Goal: Task Accomplishment & Management: Manage account settings

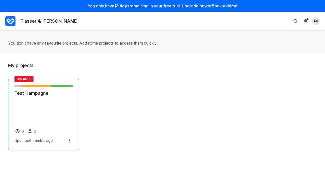
click at [48, 96] on link "Test Kampagne" at bounding box center [43, 93] width 58 height 6
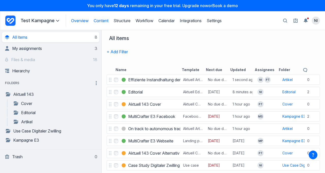
click at [81, 21] on link "Overview" at bounding box center [80, 20] width 18 height 5
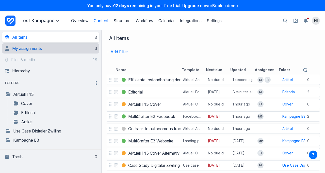
click at [28, 50] on span "My assignments" at bounding box center [27, 48] width 30 height 5
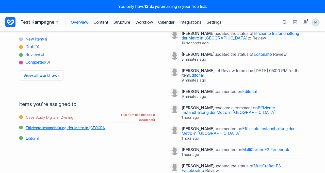
scroll to position [17, 0]
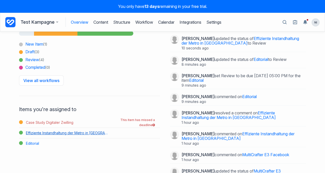
click at [53, 133] on link "Effiziente Instandhaltung der Metro in Busan" at bounding box center [66, 133] width 86 height 10
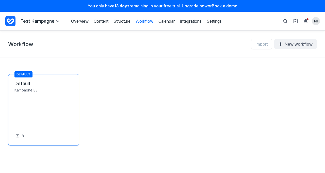
click at [22, 86] on link "Default" at bounding box center [43, 83] width 58 height 6
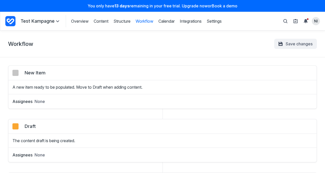
click at [22, 132] on div "colour button Draft The content draft is being created." at bounding box center [162, 133] width 300 height 20
click at [66, 90] on div "colour button New Item A new item ready to be populated. Move to Draft when add…" at bounding box center [162, 86] width 309 height 43
click at [64, 85] on p "A new item ready to be populated. Move to Draft when adding content." at bounding box center [162, 87] width 308 height 6
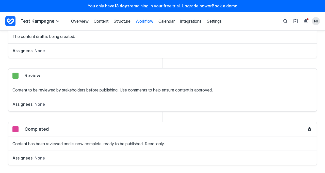
scroll to position [105, 0]
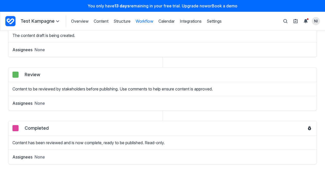
click at [88, 151] on div "Assignees None" at bounding box center [162, 154] width 308 height 10
click at [308, 126] on icon at bounding box center [310, 128] width 4 height 4
click at [308, 128] on icon at bounding box center [309, 128] width 3 height 4
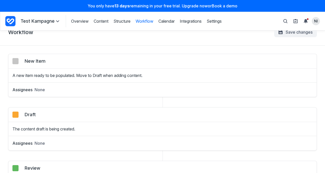
scroll to position [0, 0]
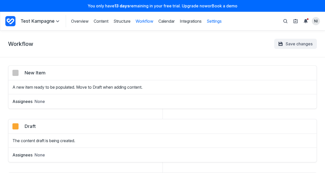
click at [216, 20] on link "Settings" at bounding box center [214, 21] width 15 height 6
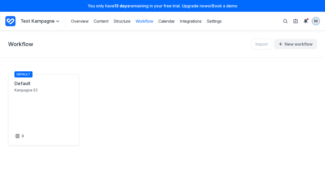
click at [315, 21] on span "NI" at bounding box center [316, 21] width 4 height 5
click at [248, 28] on header "Overview Structure Workflow Calendar Integrations Settings Test Kampagne Favour…" at bounding box center [162, 21] width 325 height 19
click at [295, 21] on icon "View set up guide" at bounding box center [296, 21] width 4 height 4
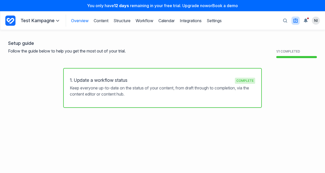
click at [79, 21] on link "Overview" at bounding box center [80, 20] width 18 height 5
click at [123, 20] on link "Structure" at bounding box center [122, 20] width 17 height 5
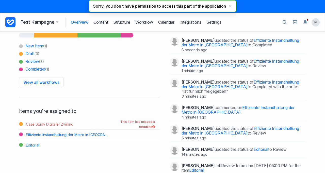
scroll to position [8, 0]
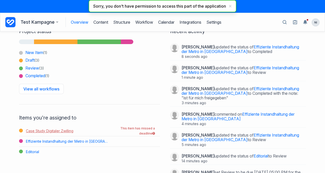
click at [35, 127] on link "Case Study Digitaler Zwilling" at bounding box center [66, 131] width 86 height 10
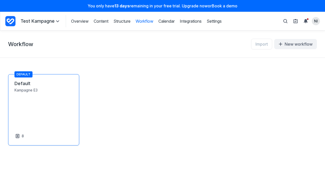
click at [31, 86] on link "Default" at bounding box center [43, 83] width 58 height 6
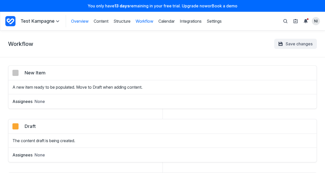
click at [81, 21] on link "Overview" at bounding box center [80, 21] width 18 height 6
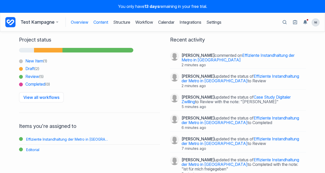
click at [98, 22] on link "Content" at bounding box center [101, 22] width 15 height 10
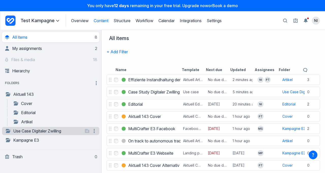
click at [50, 131] on link "Use Case Digitaler Zwilling" at bounding box center [44, 131] width 78 height 6
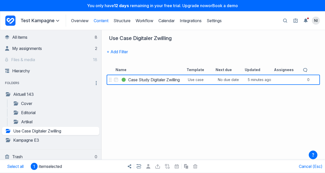
click at [56, 21] on icon at bounding box center [57, 21] width 3 height 2
click at [28, 119] on link "Artikel" at bounding box center [48, 121] width 70 height 6
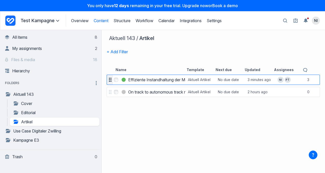
click at [111, 79] on icon at bounding box center [110, 80] width 3 height 4
click at [111, 82] on div at bounding box center [110, 79] width 6 height 7
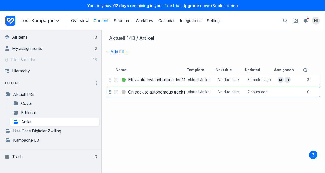
click at [144, 90] on h3 "On track to autonomous track maintenance" at bounding box center [168, 92] width 80 height 6
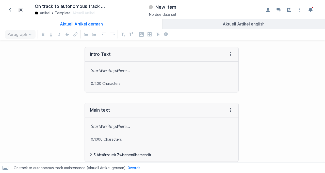
scroll to position [127, 0]
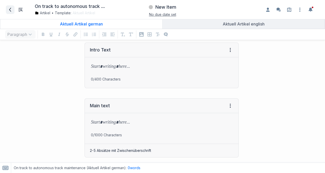
click at [11, 8] on icon at bounding box center [10, 10] width 4 height 4
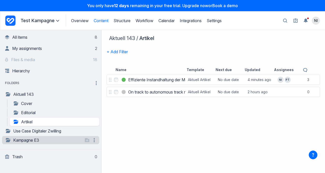
click at [36, 140] on link "Kampagne E3" at bounding box center [44, 140] width 78 height 6
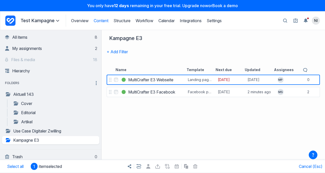
click at [173, 111] on div "Select MultiCrafter E3 Webseite MultiCrafter E3 Webseite Landing page (example …" at bounding box center [214, 122] width 224 height 99
click at [173, 117] on div "Select MultiCrafter E3 Webseite MultiCrafter E3 Webseite Landing page (example …" at bounding box center [214, 122] width 224 height 99
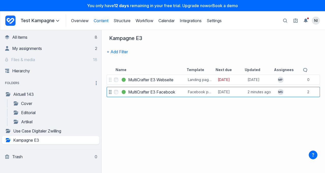
click at [152, 92] on h3 "MultiCrafter E3 Facebook" at bounding box center [151, 92] width 47 height 6
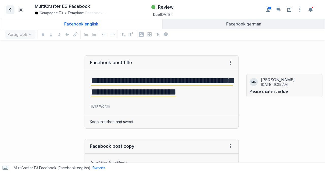
click at [9, 9] on icon at bounding box center [10, 10] width 4 height 4
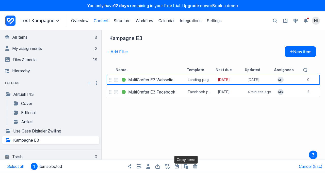
click at [185, 166] on icon "button" at bounding box center [186, 166] width 4 height 5
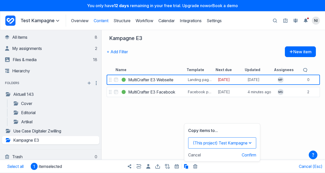
click at [220, 142] on button "(This project) Test Kampagne" at bounding box center [222, 142] width 68 height 11
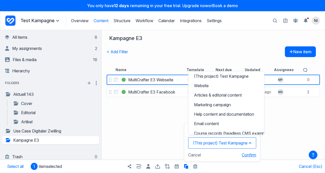
click at [247, 154] on button "Confirm" at bounding box center [249, 154] width 14 height 5
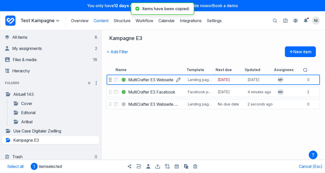
click at [142, 80] on h3 "MultiCrafter E3 Webseite" at bounding box center [150, 79] width 45 height 6
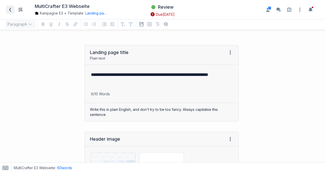
click at [11, 11] on icon at bounding box center [10, 10] width 2 height 4
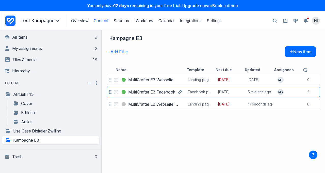
click at [146, 92] on h3 "MultiCrafter E3 Facebook" at bounding box center [151, 92] width 47 height 6
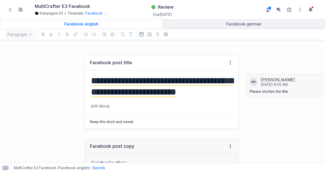
click at [190, 103] on div "**********" at bounding box center [162, 87] width 154 height 34
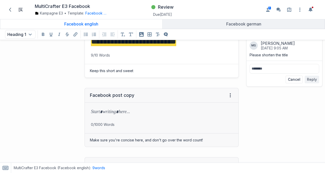
scroll to position [42, 0]
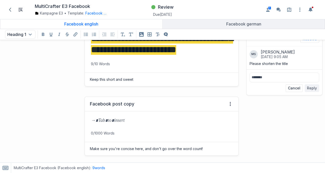
click at [134, 127] on div at bounding box center [162, 120] width 154 height 19
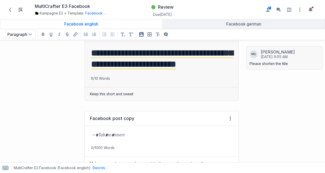
scroll to position [34, 0]
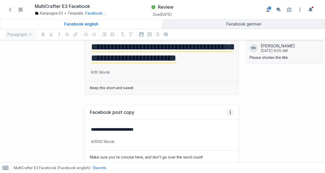
click at [230, 113] on icon at bounding box center [230, 112] width 1 height 1
click at [159, 133] on p "**********" at bounding box center [161, 129] width 140 height 7
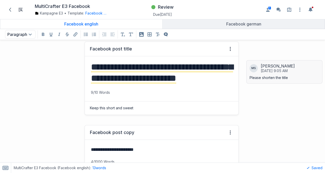
scroll to position [8, 0]
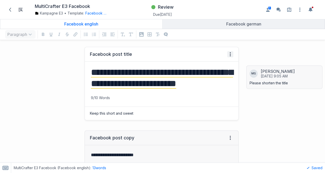
click at [230, 54] on icon at bounding box center [230, 54] width 1 height 1
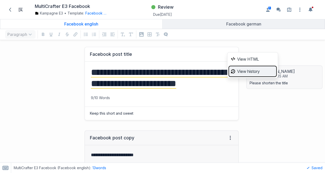
click at [233, 70] on icon at bounding box center [233, 71] width 4 height 4
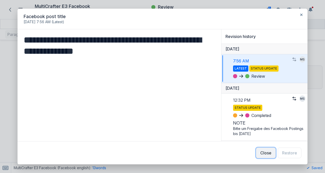
click at [266, 153] on button "Close" at bounding box center [266, 152] width 20 height 11
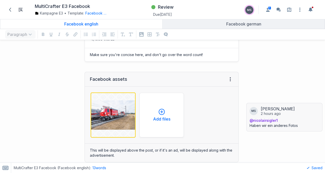
scroll to position [135, 0]
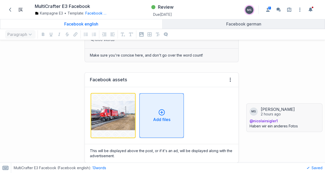
click at [160, 115] on icon "button" at bounding box center [162, 112] width 6 height 6
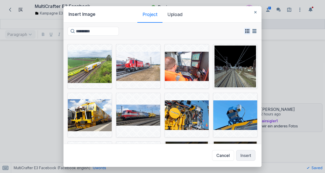
click at [247, 29] on icon "button" at bounding box center [247, 31] width 4 height 4
click at [90, 34] on input "Search for image" at bounding box center [93, 31] width 51 height 9
click at [255, 11] on icon "button" at bounding box center [255, 12] width 2 height 2
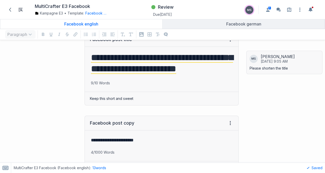
scroll to position [0, 0]
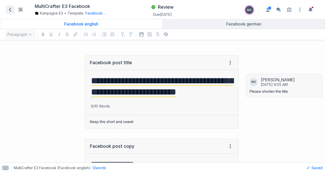
click at [10, 8] on icon at bounding box center [10, 10] width 4 height 4
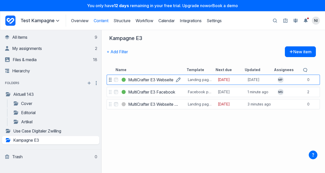
click at [154, 81] on h3 "MultiCrafter E3 Webseite" at bounding box center [150, 79] width 45 height 6
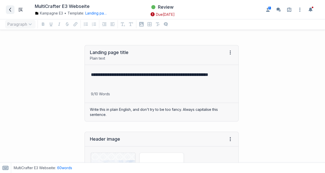
click at [8, 8] on icon at bounding box center [10, 10] width 4 height 4
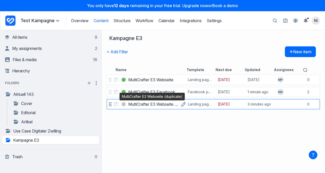
click at [159, 103] on h3 "MultiCrafter E3 Webseite (duplicate)" at bounding box center [153, 104] width 51 height 6
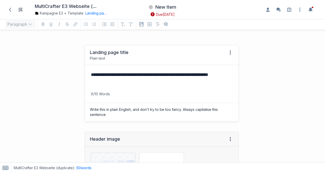
click at [108, 74] on p "**********" at bounding box center [161, 78] width 140 height 14
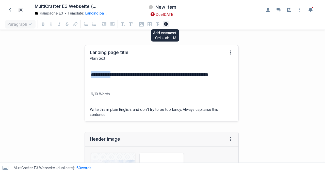
click at [163, 23] on icon "Add comment format" at bounding box center [166, 24] width 6 height 6
click at [165, 23] on icon "button" at bounding box center [166, 24] width 4 height 4
click at [164, 24] on icon "button" at bounding box center [166, 24] width 4 height 4
click at [100, 73] on p "**********" at bounding box center [161, 78] width 140 height 14
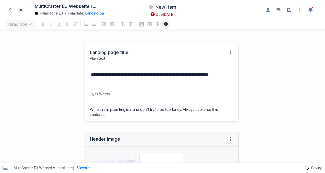
click at [166, 24] on icon "button" at bounding box center [166, 24] width 4 height 4
click at [145, 73] on p "**********" at bounding box center [161, 78] width 140 height 14
click at [138, 63] on button "Add a comment to selected text" at bounding box center [141, 66] width 6 height 6
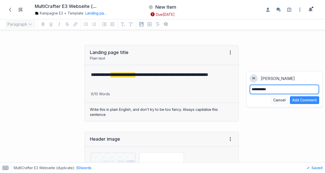
type textarea "**********"
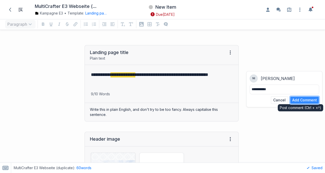
click at [299, 99] on button "Add Comment" at bounding box center [304, 100] width 29 height 8
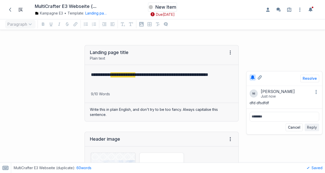
click at [160, 6] on span "New Item" at bounding box center [166, 7] width 21 height 6
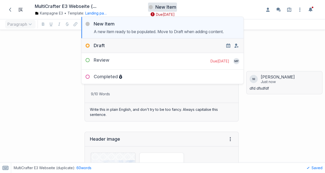
click at [101, 44] on div "Draft" at bounding box center [93, 45] width 23 height 6
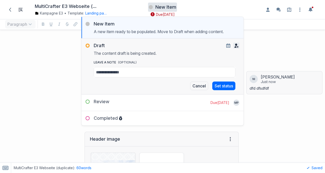
click at [238, 45] on icon "button" at bounding box center [237, 45] width 4 height 4
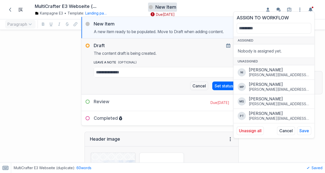
click at [52, 50] on div "**********" at bounding box center [122, 83] width 239 height 86
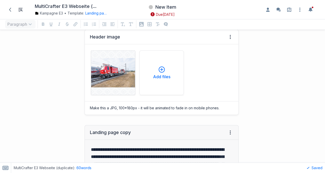
scroll to position [102, 0]
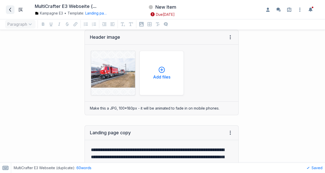
click at [11, 8] on icon at bounding box center [10, 10] width 2 height 4
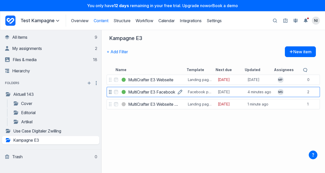
click at [147, 94] on h3 "MultiCrafter E3 Facebook" at bounding box center [151, 92] width 47 height 6
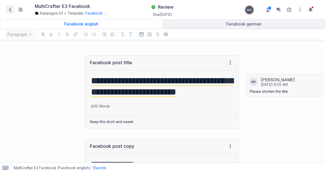
click at [10, 9] on icon at bounding box center [10, 10] width 2 height 4
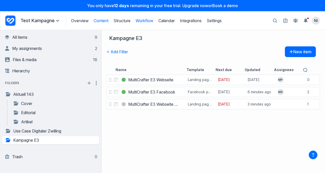
click at [141, 21] on link "Workflow" at bounding box center [145, 20] width 18 height 5
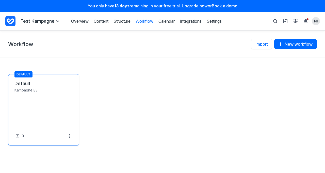
click at [24, 86] on link "Default" at bounding box center [43, 83] width 58 height 6
select select "*****"
